Goal: Transaction & Acquisition: Purchase product/service

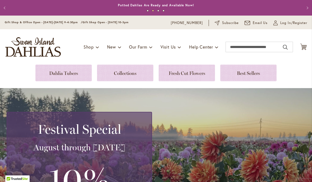
click at [51, 75] on link at bounding box center [63, 73] width 56 height 17
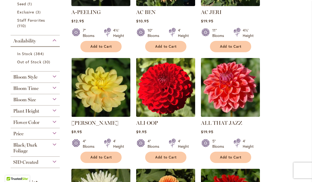
scroll to position [192, 0]
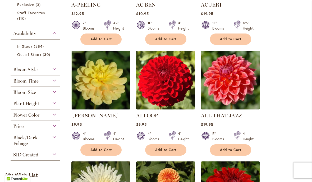
click at [50, 94] on div "Bloom Size" at bounding box center [35, 91] width 49 height 8
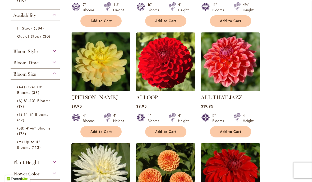
scroll to position [211, 0]
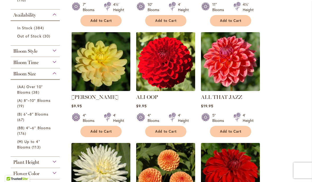
click at [25, 94] on span "(AA) Over 10" Blooms" at bounding box center [30, 89] width 26 height 11
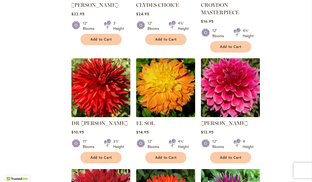
scroll to position [425, 0]
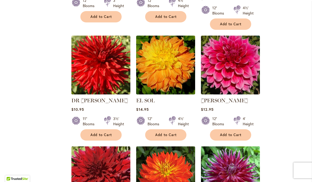
click at [90, 75] on img at bounding box center [100, 65] width 59 height 59
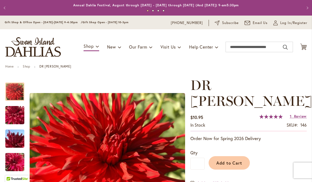
click at [235, 160] on span "Add to Cart" at bounding box center [229, 163] width 26 height 6
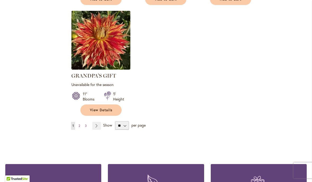
scroll to position [684, 0]
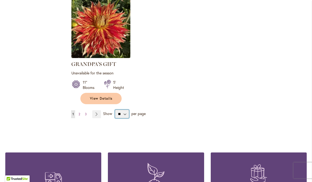
click at [125, 116] on select "** ** ** **" at bounding box center [122, 114] width 14 height 8
select select "**"
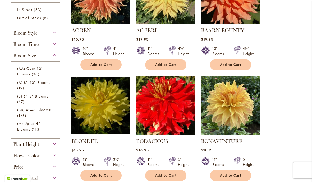
scroll to position [113, 0]
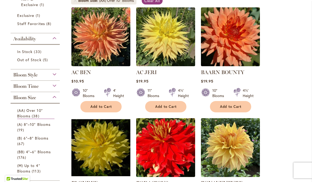
click at [27, 140] on span "(B) 6"–8" Blooms" at bounding box center [32, 138] width 31 height 5
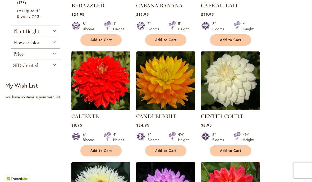
scroll to position [216, 0]
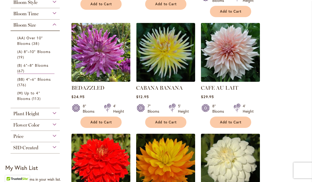
click at [24, 82] on span "(BB) 4"–6" Blooms" at bounding box center [34, 79] width 34 height 5
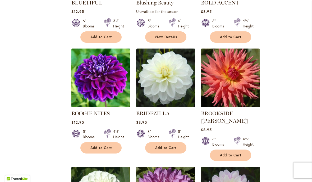
scroll to position [853, 0]
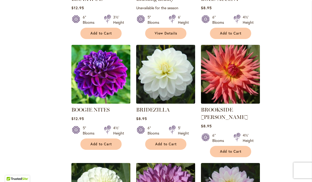
click at [91, 80] on img at bounding box center [100, 74] width 59 height 59
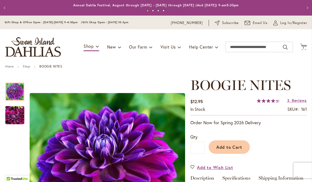
click at [232, 147] on span "Add to Cart" at bounding box center [229, 148] width 26 height 6
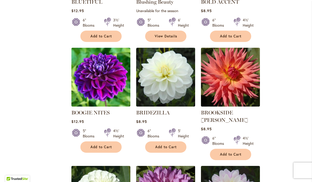
scroll to position [852, 0]
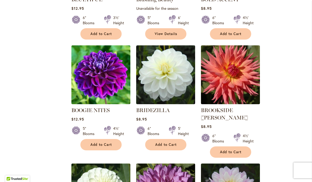
click at [157, 146] on span "Add to Cart" at bounding box center [166, 145] width 22 height 4
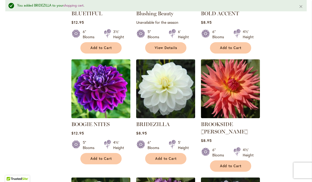
click at [148, 105] on img at bounding box center [165, 88] width 59 height 59
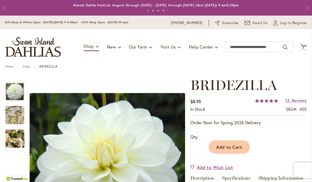
click at [235, 146] on span "Add to Cart" at bounding box center [229, 148] width 26 height 6
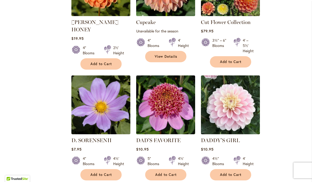
scroll to position [1526, 0]
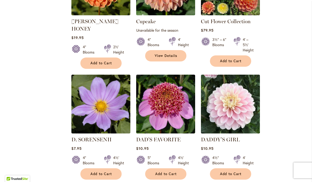
click at [229, 172] on span "Add to Cart" at bounding box center [231, 174] width 22 height 4
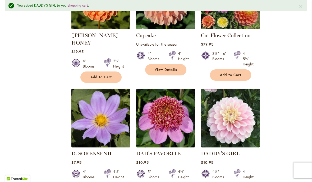
click at [220, 96] on img at bounding box center [230, 118] width 59 height 59
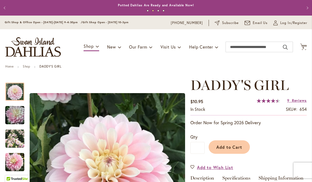
scroll to position [2, 0]
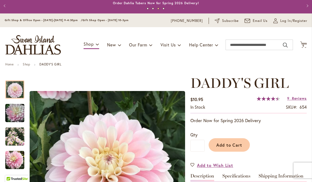
click at [300, 48] on span "Cart .cls-1 { fill: #231f20; }" at bounding box center [303, 44] width 7 height 7
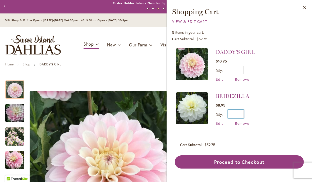
click at [234, 115] on input "*" at bounding box center [236, 114] width 16 height 8
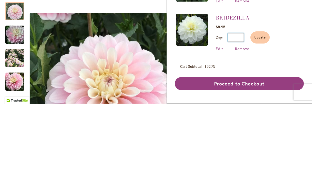
type input "*"
click at [239, 110] on input "*" at bounding box center [236, 114] width 16 height 8
click at [240, 121] on span "Remove" at bounding box center [242, 123] width 14 height 5
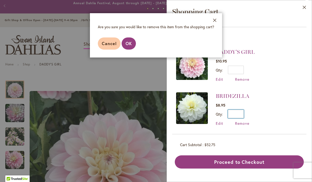
click at [238, 113] on input "*" at bounding box center [236, 114] width 16 height 8
click at [214, 21] on button "Close" at bounding box center [214, 21] width 15 height 17
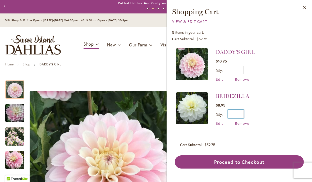
click at [244, 115] on input "*" at bounding box center [236, 114] width 16 height 8
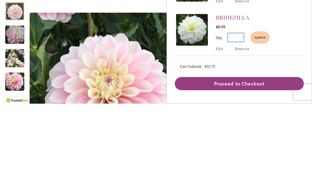
type input "*"
click at [262, 114] on span "Update" at bounding box center [259, 116] width 11 height 4
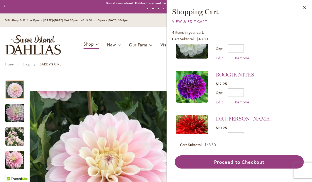
scroll to position [65, 0]
click at [303, 10] on button "Close" at bounding box center [304, 8] width 15 height 17
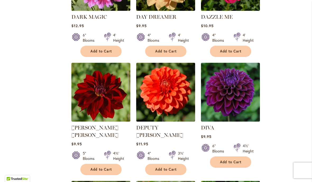
scroll to position [1770, 0]
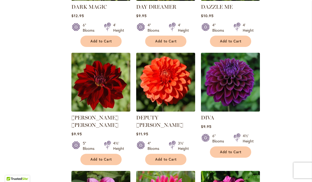
click at [225, 150] on span "Add to Cart" at bounding box center [231, 152] width 22 height 4
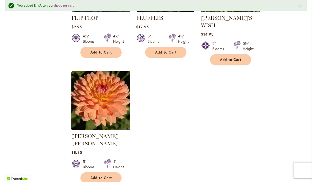
scroll to position [2458, 0]
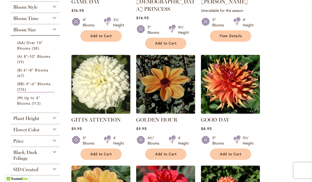
scroll to position [191, 0]
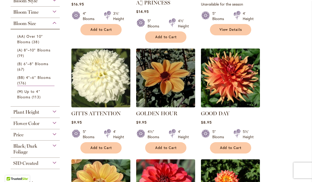
click at [226, 146] on span "Add to Cart" at bounding box center [231, 148] width 22 height 4
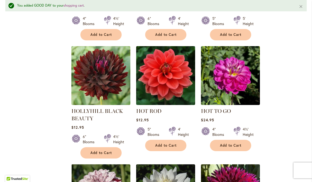
scroll to position [562, 0]
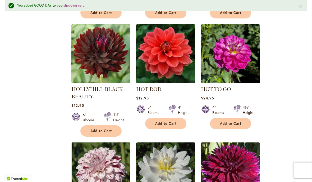
click at [95, 129] on span "Add to Cart" at bounding box center [101, 131] width 22 height 4
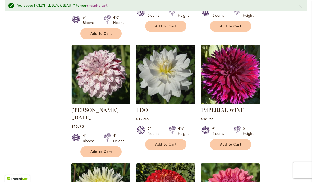
scroll to position [659, 0]
click at [234, 142] on span "Add to Cart" at bounding box center [231, 144] width 22 height 4
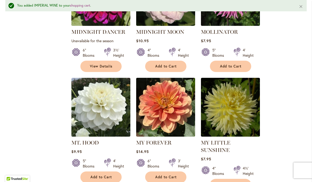
scroll to position [1996, 0]
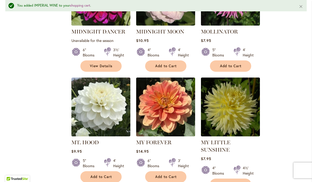
click at [95, 175] on span "Add to Cart" at bounding box center [101, 177] width 22 height 4
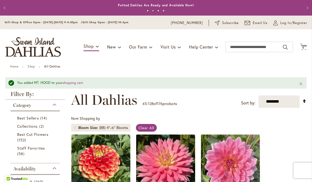
scroll to position [0, 0]
click at [303, 48] on span "9" at bounding box center [303, 47] width 2 height 3
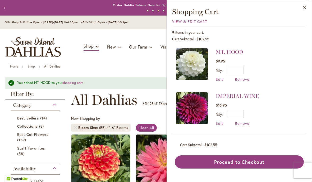
click at [75, 60] on div "Toggle Nav Shop Dahlia Tubers Collections Fresh Cut Dahlias Gardening Supplies …" at bounding box center [156, 46] width 312 height 35
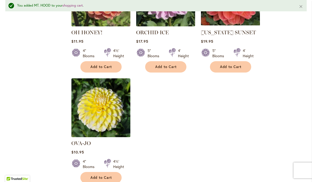
scroll to position [2447, 0]
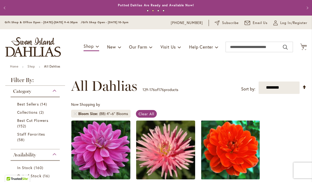
click at [303, 50] on icon at bounding box center [303, 47] width 7 height 6
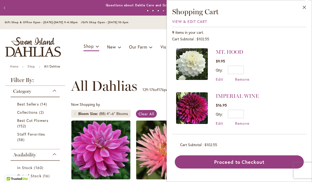
click at [303, 8] on button "Close" at bounding box center [304, 8] width 15 height 17
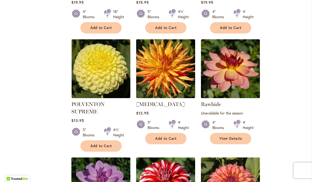
scroll to position [437, 0]
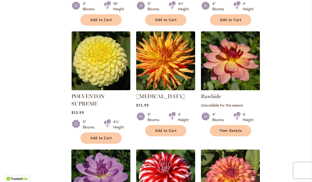
click at [95, 142] on button "Add to Cart" at bounding box center [100, 138] width 41 height 11
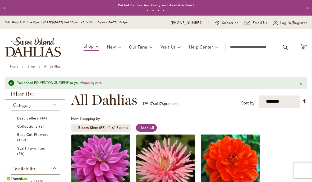
scroll to position [0, 0]
click at [304, 46] on icon "Cart .cls-1 { fill: #231f20; }" at bounding box center [303, 47] width 7 height 7
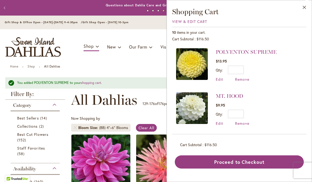
click at [194, 23] on span "View & Edit Cart" at bounding box center [189, 21] width 35 height 5
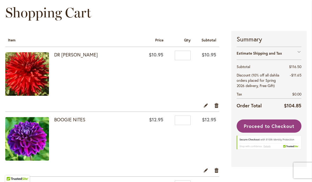
scroll to position [69, 0]
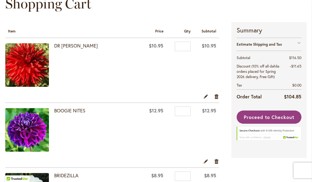
click at [270, 117] on span "Proceed to Checkout" at bounding box center [269, 117] width 50 height 6
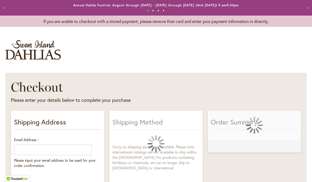
select select "**"
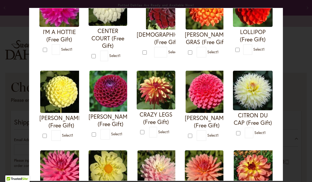
scroll to position [69, 0]
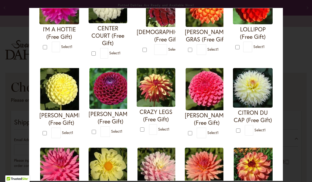
type input "*"
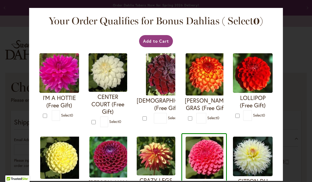
scroll to position [0, 0]
click at [163, 44] on button "Add to Cart" at bounding box center [156, 41] width 34 height 12
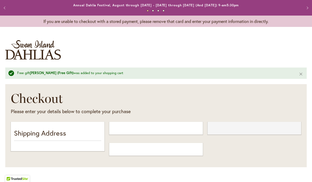
select select "**"
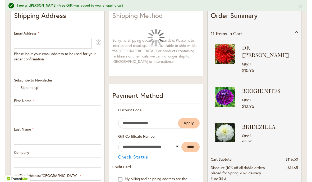
click at [295, 100] on div "DR LES Qty 1 $10.95 BOOGIE NITES Qty 1 $12.95" at bounding box center [254, 91] width 87 height 102
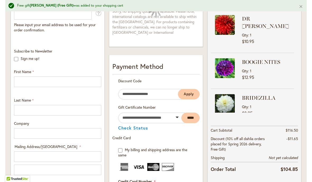
click at [297, 94] on div "DR LES Qty 1 $10.95 BOOGIE NITES Qty 1 $12.95" at bounding box center [254, 62] width 87 height 102
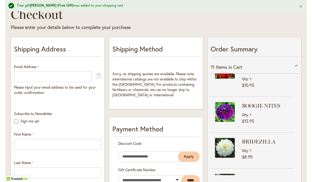
scroll to position [19, 0]
click at [29, 79] on input "Email Address" at bounding box center [53, 77] width 78 height 11
type input "**********"
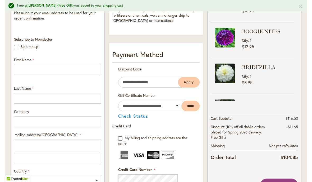
scroll to position [160, 0]
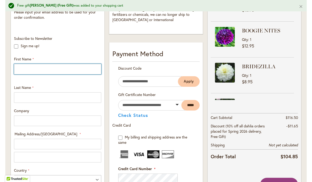
click at [28, 69] on input "First Name" at bounding box center [57, 69] width 87 height 11
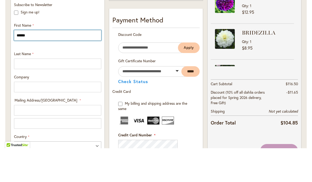
type input "******"
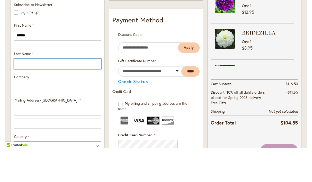
click at [25, 92] on input "Last Name" at bounding box center [57, 97] width 87 height 11
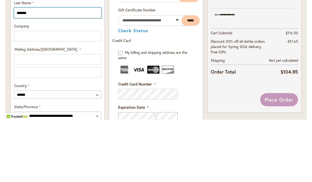
scroll to position [184, 0]
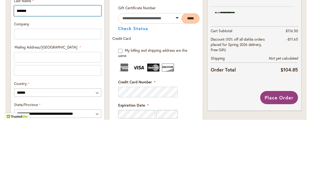
type input "*******"
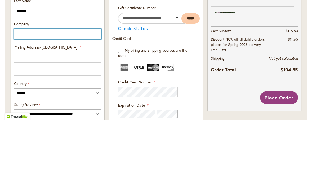
click at [24, 91] on input "Company" at bounding box center [57, 96] width 87 height 11
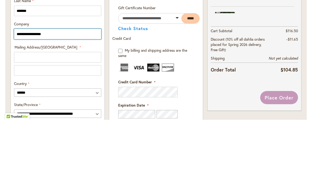
type input "**********"
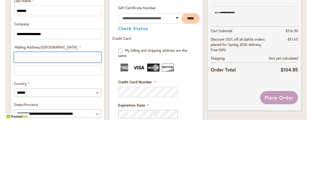
click at [33, 114] on input "Mailing Address/PO BOX: Line 1" at bounding box center [57, 119] width 87 height 11
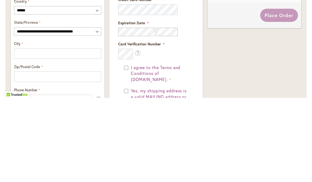
scroll to position [245, 0]
type input "**********"
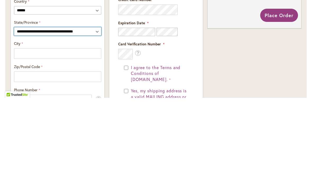
click at [97, 112] on select "**********" at bounding box center [57, 116] width 87 height 8
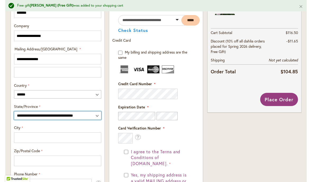
select select "**"
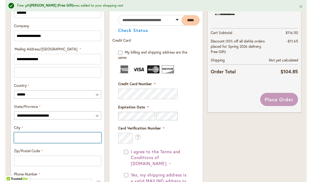
click at [61, 137] on input "City" at bounding box center [57, 138] width 87 height 11
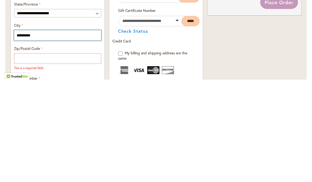
type input "**********"
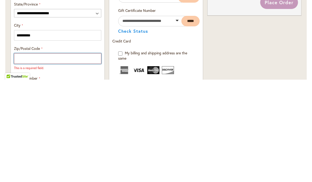
click at [32, 156] on input "Zip/Postal Code" at bounding box center [57, 161] width 87 height 11
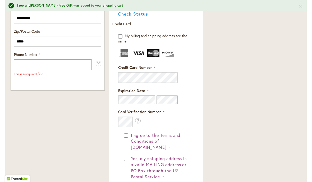
scroll to position [364, 0]
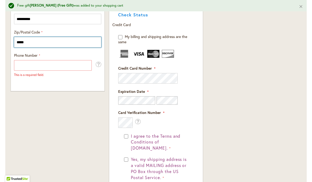
type input "*****"
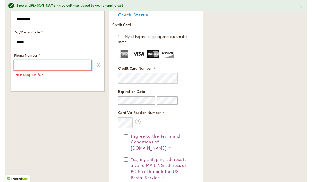
click at [80, 68] on input "Phone Number" at bounding box center [53, 65] width 78 height 11
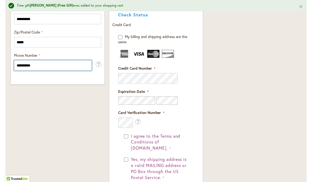
type input "**********"
click at [141, 54] on img at bounding box center [139, 54] width 12 height 8
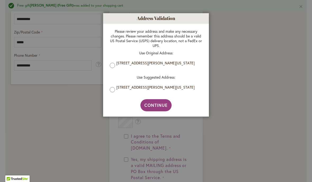
click at [166, 107] on span "Continue" at bounding box center [156, 106] width 24 height 6
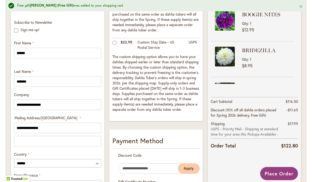
scroll to position [176, 0]
click at [279, 173] on span "Place Order" at bounding box center [279, 173] width 29 height 6
